Goal: Information Seeking & Learning: Learn about a topic

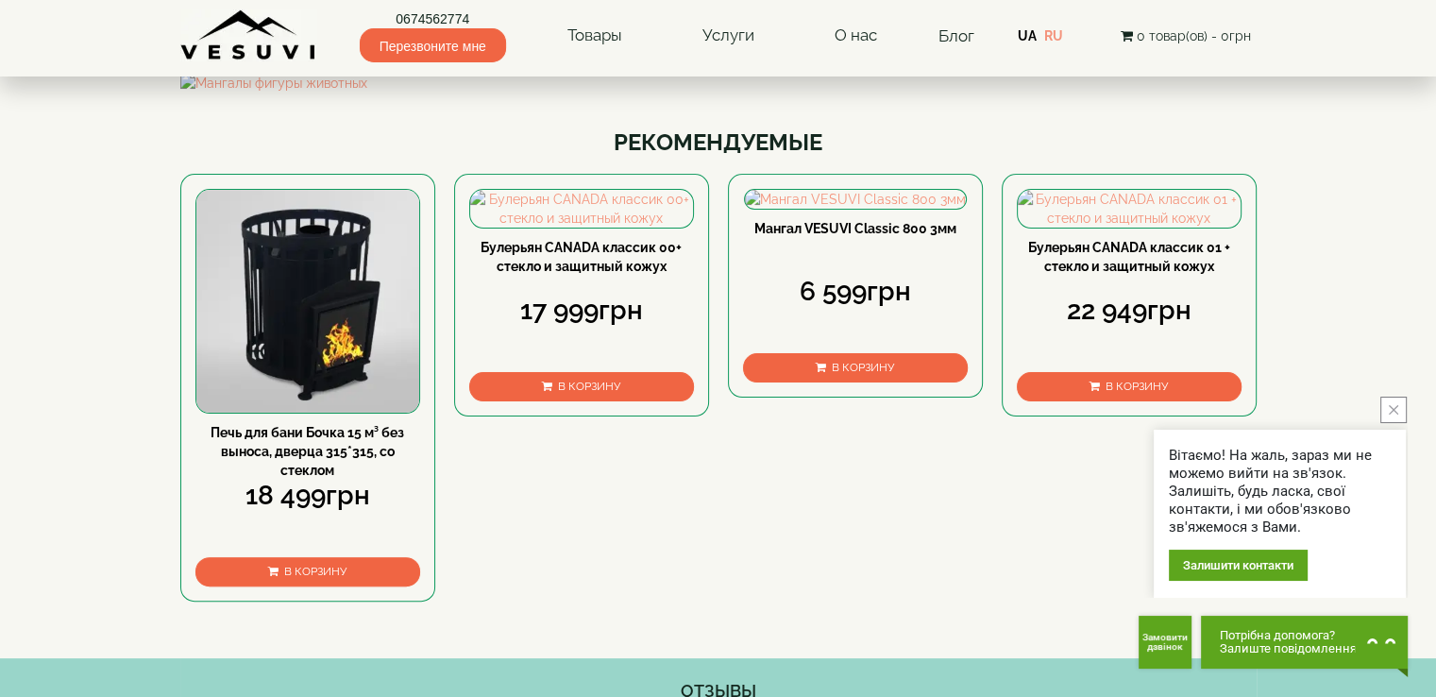
scroll to position [385, 0]
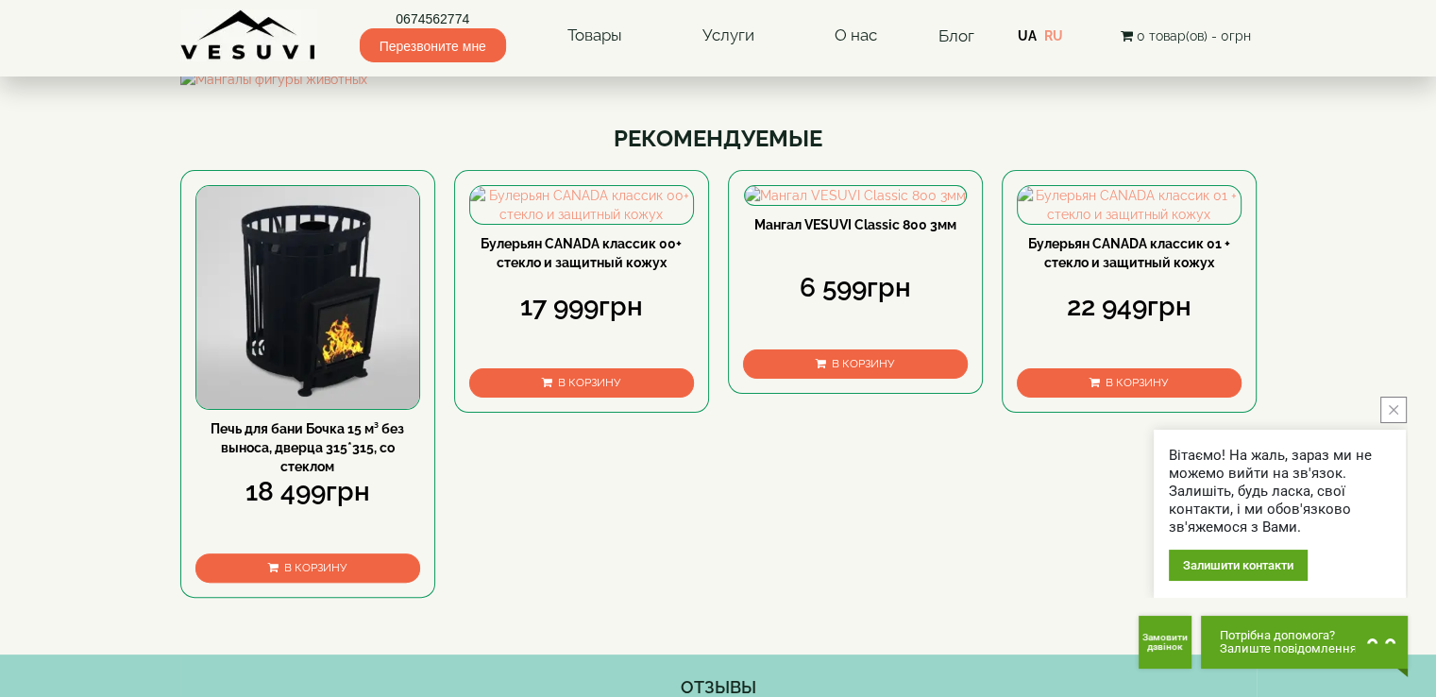
click at [1393, 408] on icon "close button" at bounding box center [1393, 409] width 9 height 9
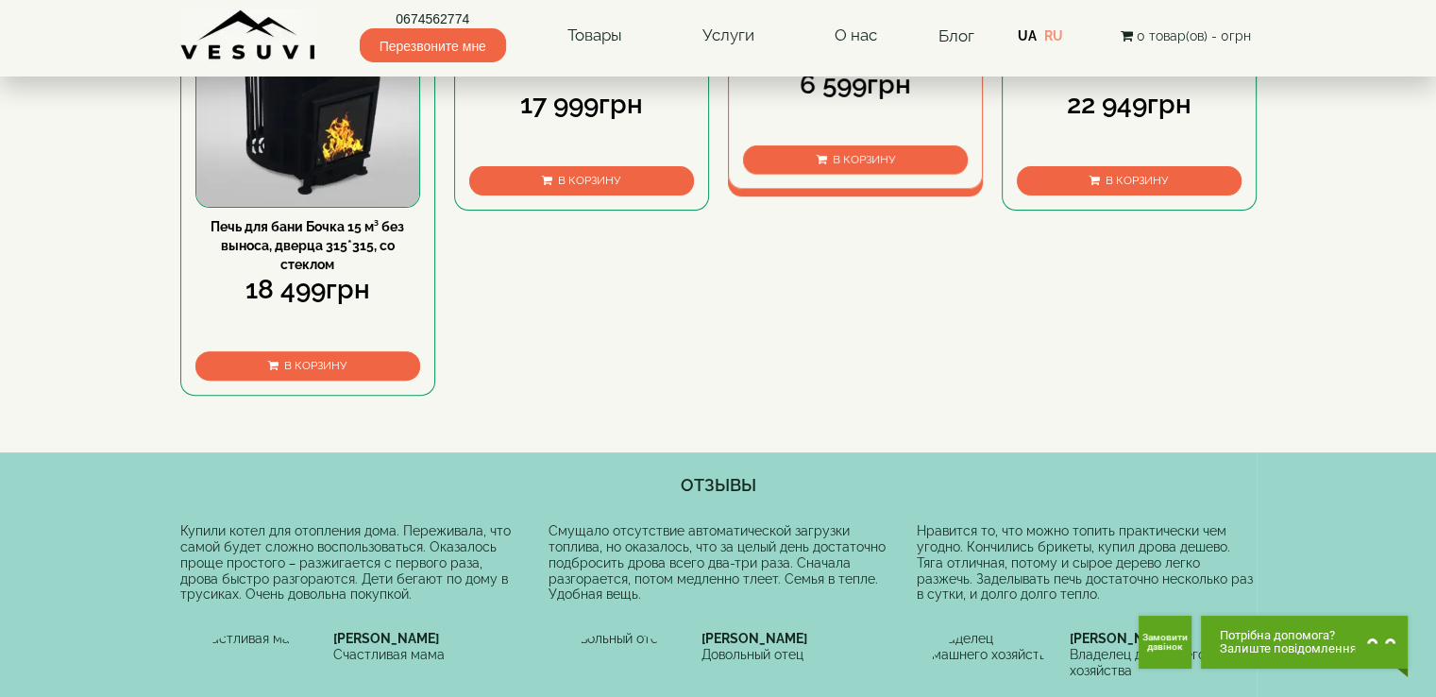
scroll to position [574, 0]
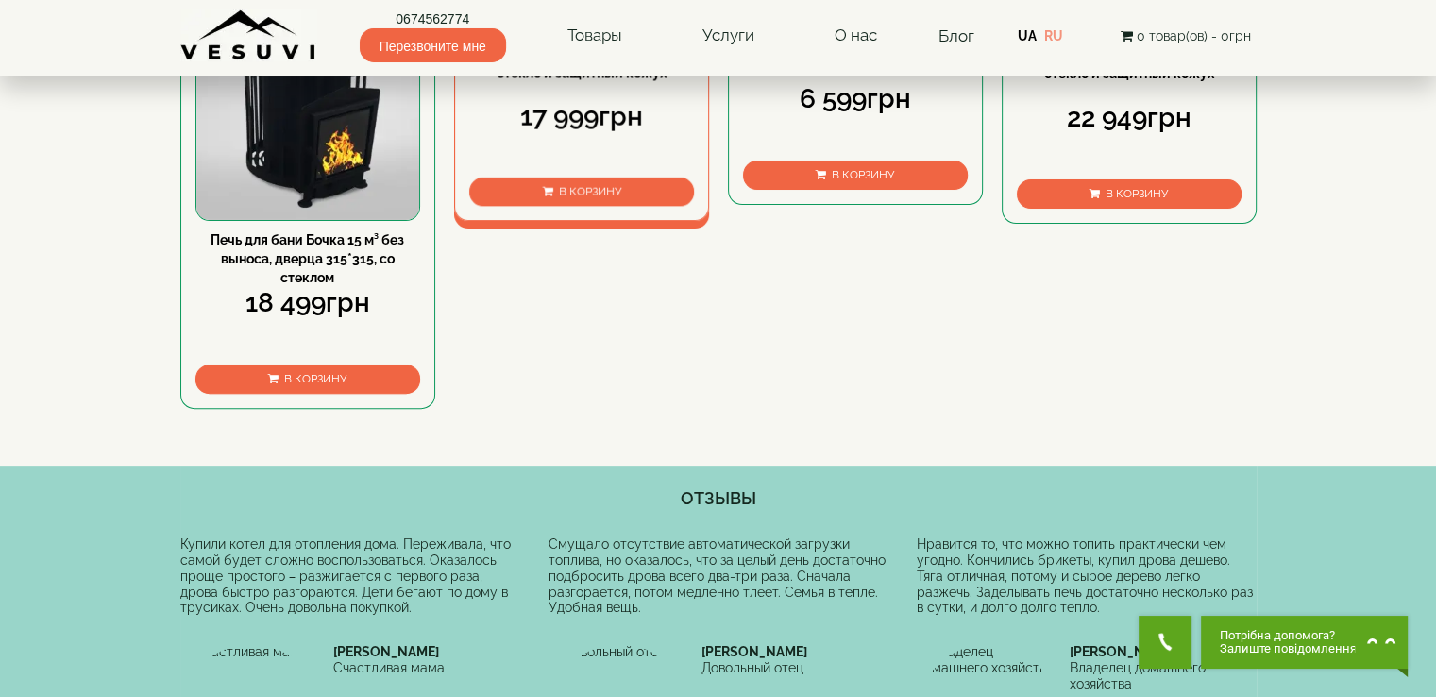
click at [580, 35] on img at bounding box center [581, 16] width 223 height 37
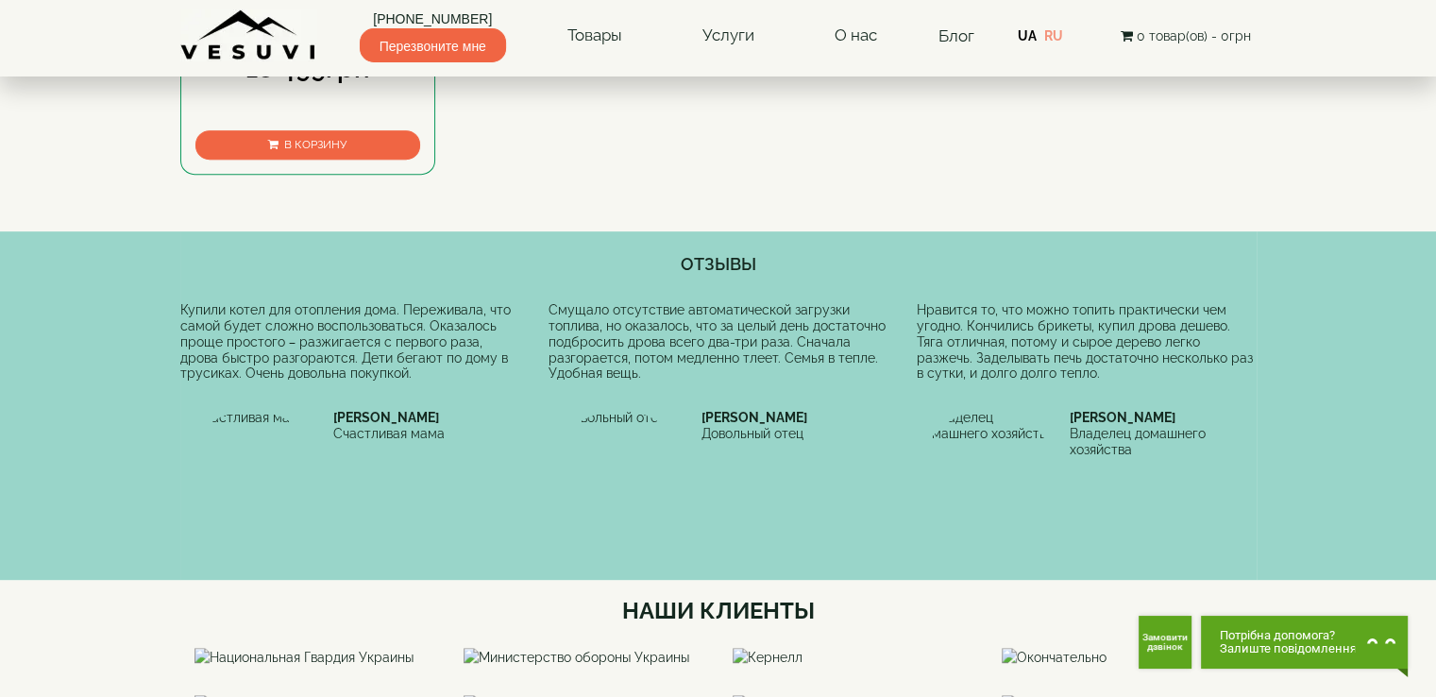
scroll to position [1085, 0]
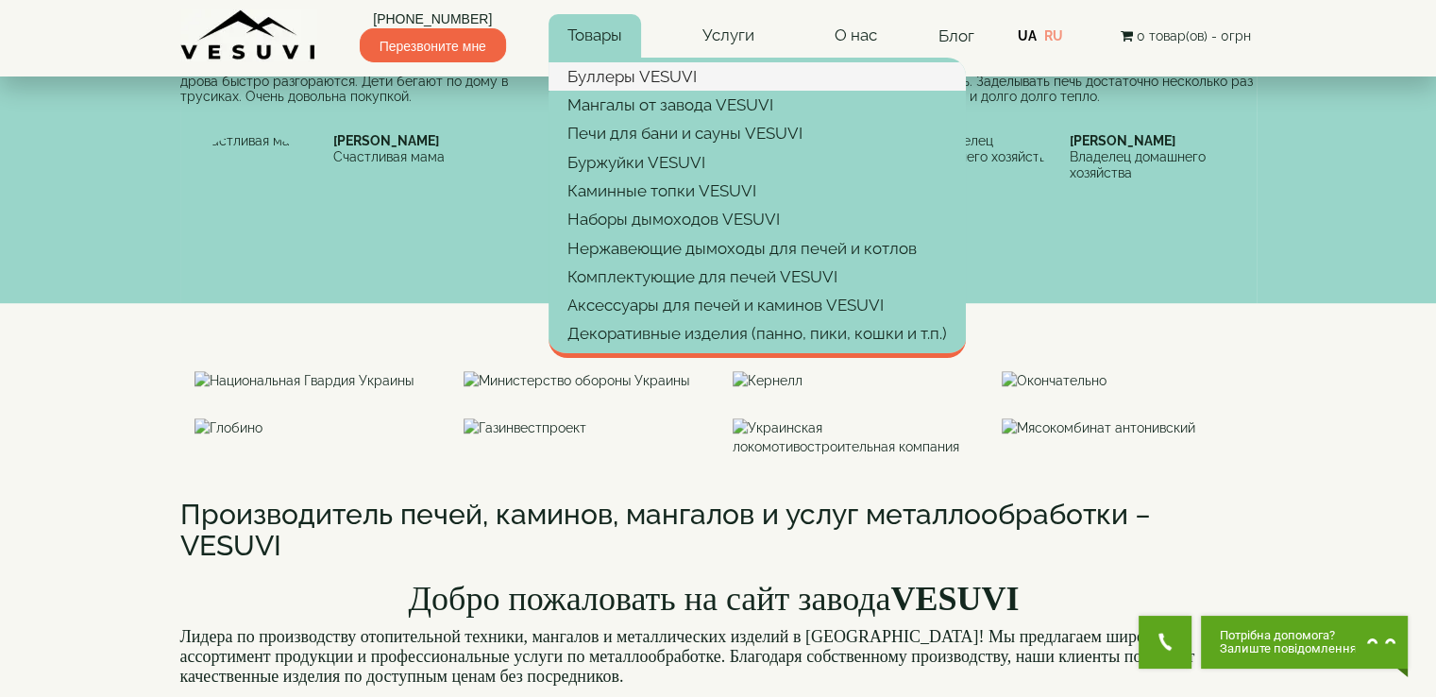
click at [650, 76] on font "Буллеры VESUVI" at bounding box center [632, 76] width 129 height 19
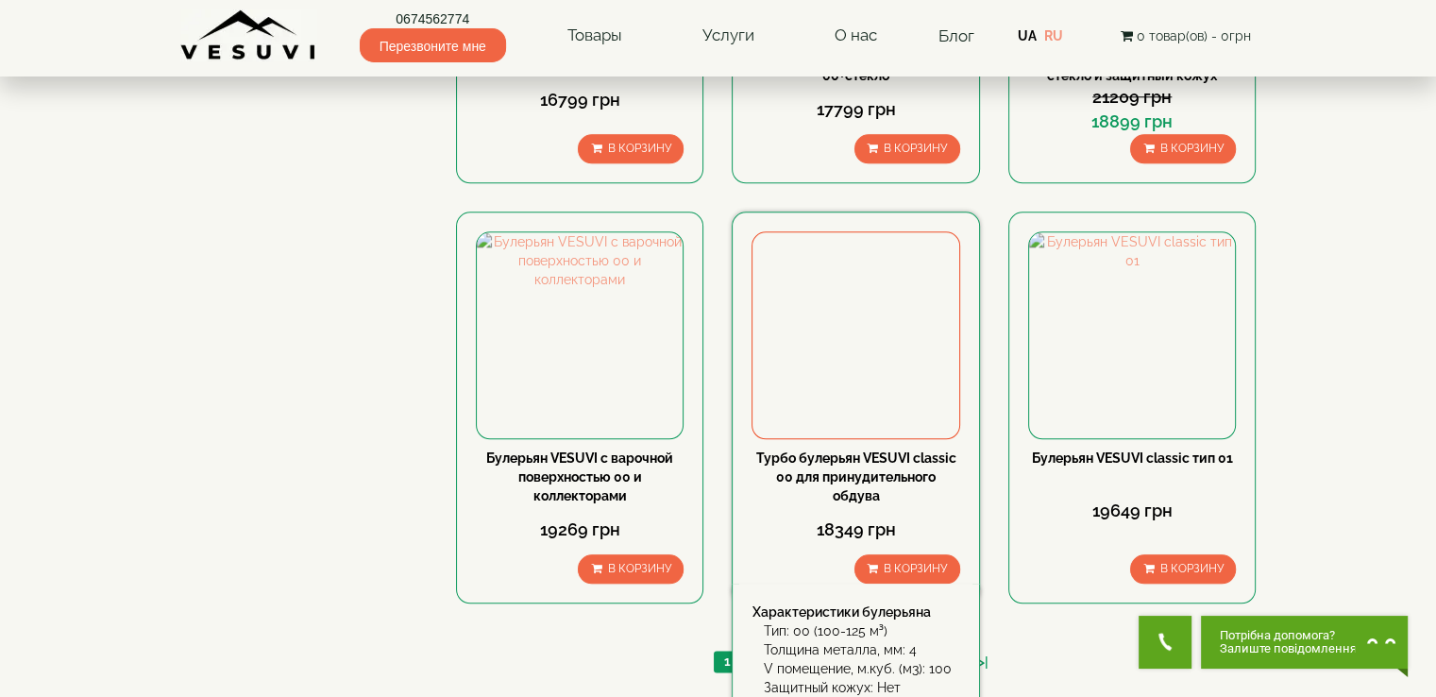
scroll to position [2172, 0]
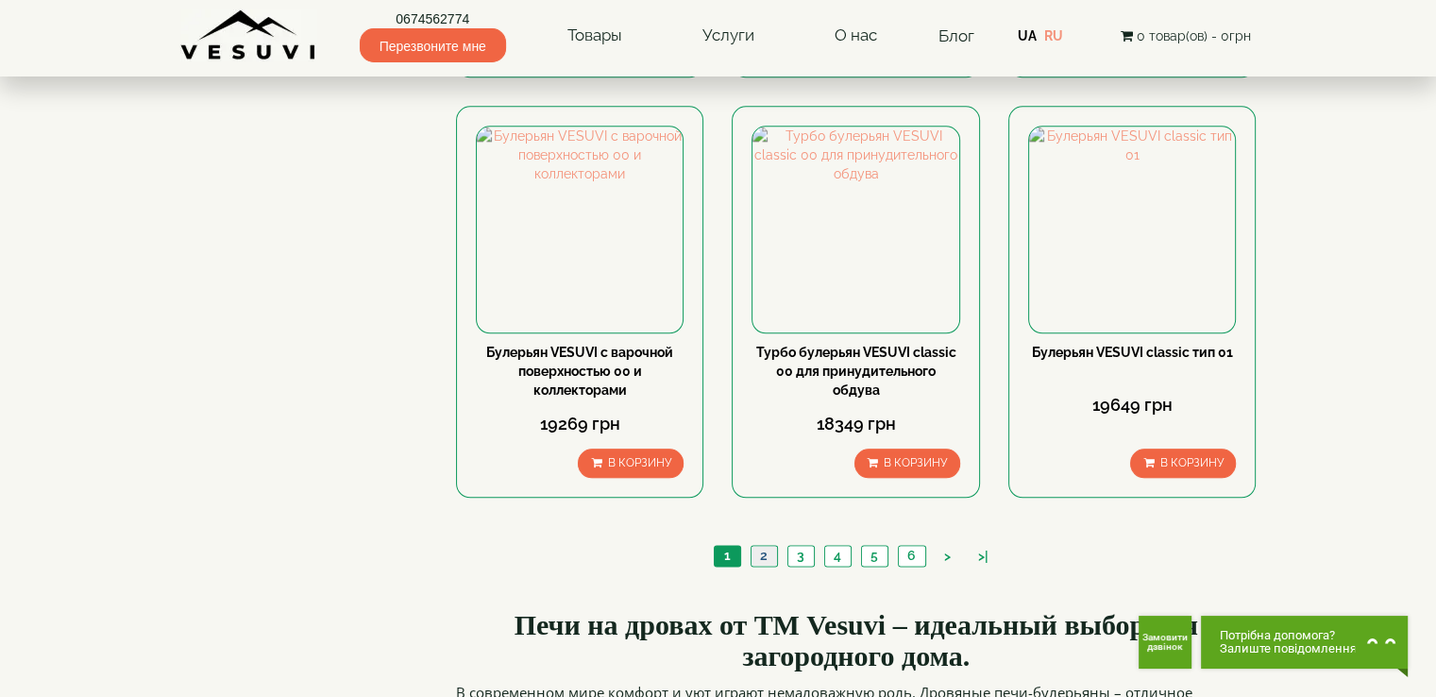
click at [765, 548] on font "2" at bounding box center [764, 555] width 8 height 15
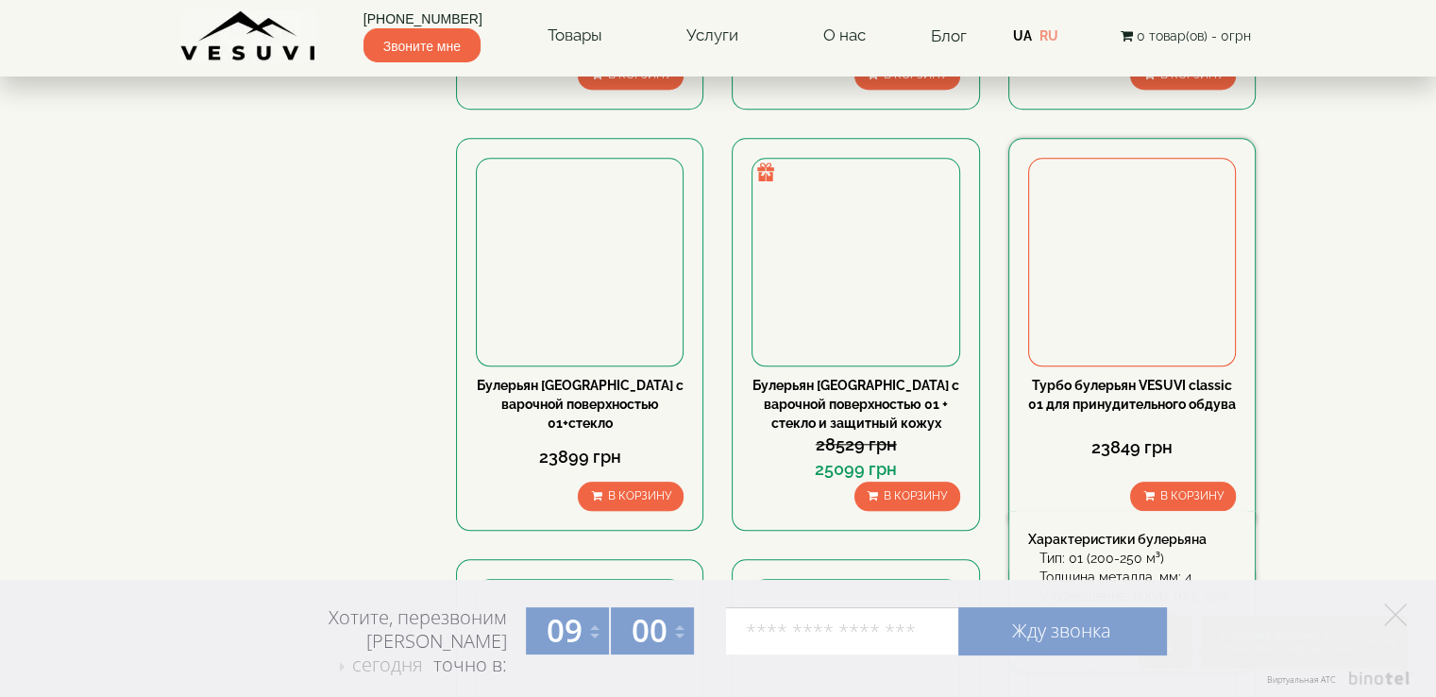
scroll to position [1889, 0]
